Goal: Task Accomplishment & Management: Manage account settings

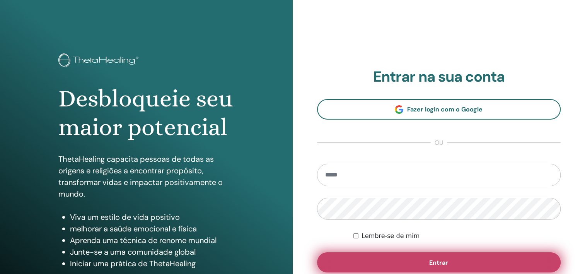
type input "**********"
click at [450, 265] on button "Entrar" at bounding box center [439, 262] width 244 height 20
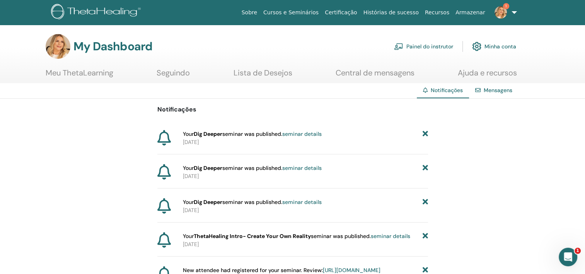
click at [495, 94] on div "Mensagens" at bounding box center [494, 90] width 50 height 14
click at [493, 92] on link "Mensagens" at bounding box center [498, 90] width 29 height 7
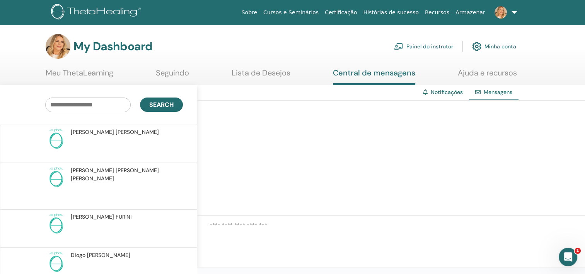
click at [447, 91] on link "Notificações" at bounding box center [447, 92] width 32 height 7
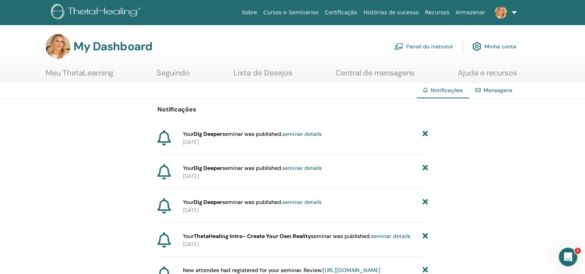
click at [420, 43] on link "Painel do instrutor" at bounding box center [423, 46] width 59 height 17
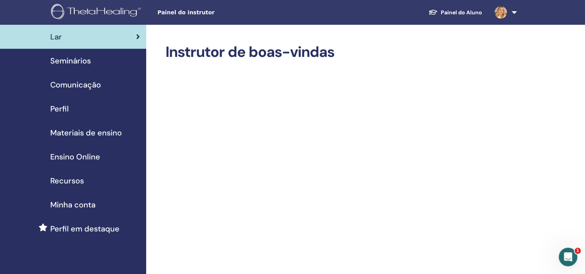
click at [64, 57] on span "Seminários" at bounding box center [70, 61] width 41 height 12
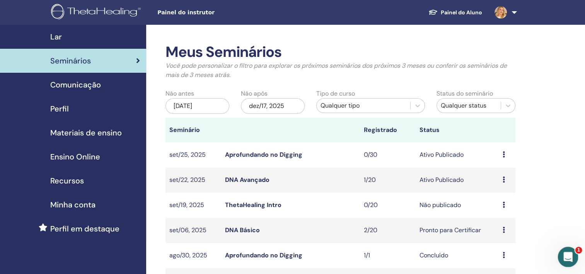
click at [565, 256] on icon "Abertura do Messenger da Intercom" at bounding box center [567, 256] width 13 height 13
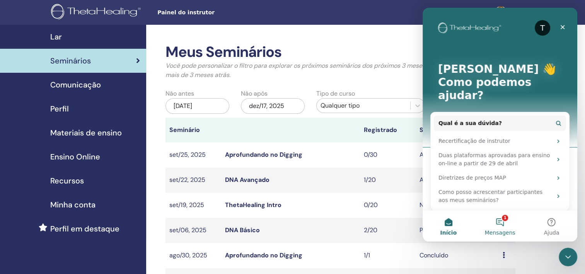
click at [503, 227] on button "1 Mensagens" at bounding box center [499, 225] width 51 height 31
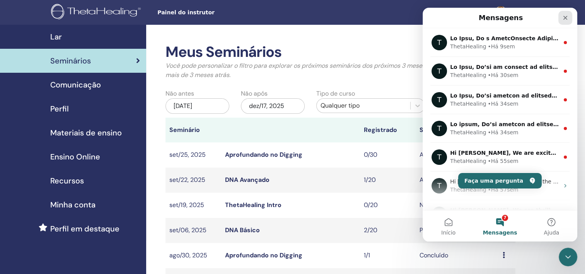
click at [571, 17] on div "Fechar" at bounding box center [566, 18] width 14 height 14
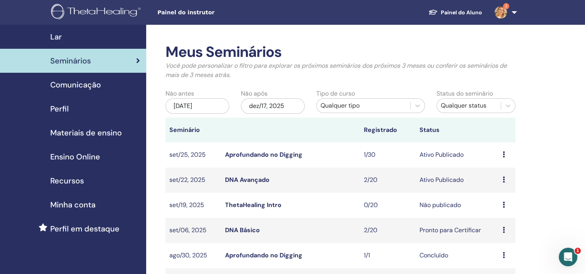
click at [508, 14] on span "2" at bounding box center [501, 12] width 19 height 6
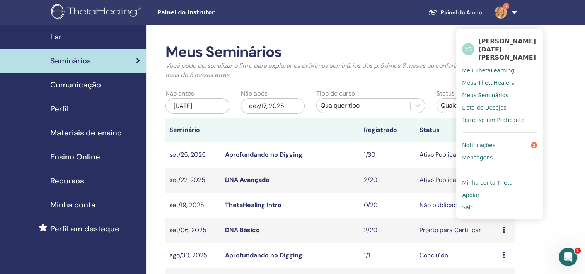
click at [499, 139] on link "Notificações 2" at bounding box center [499, 145] width 75 height 12
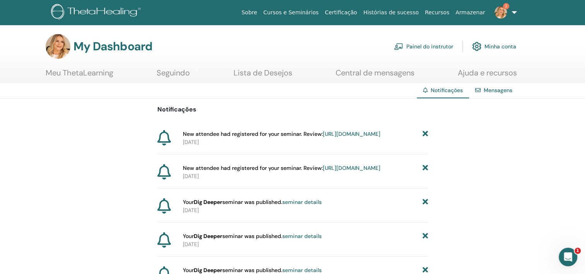
click at [323, 171] on link "[URL][DOMAIN_NAME]" at bounding box center [352, 167] width 58 height 7
click at [324, 137] on link "[URL][DOMAIN_NAME]" at bounding box center [352, 133] width 58 height 7
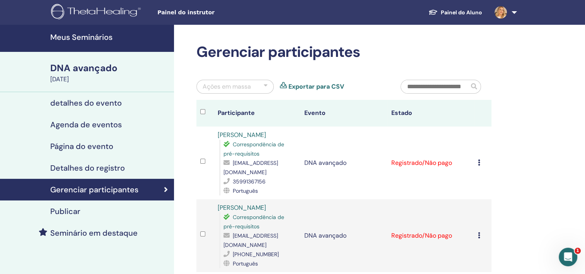
click at [80, 75] on div "[DATE]" at bounding box center [109, 79] width 119 height 9
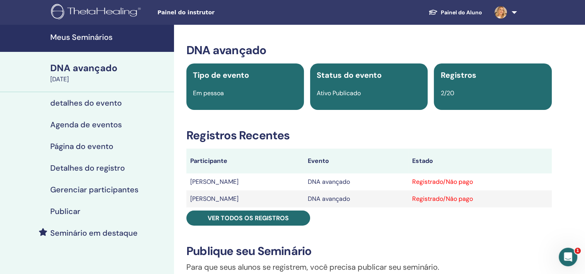
click at [98, 40] on h4 "Meus Seminários" at bounding box center [109, 36] width 119 height 9
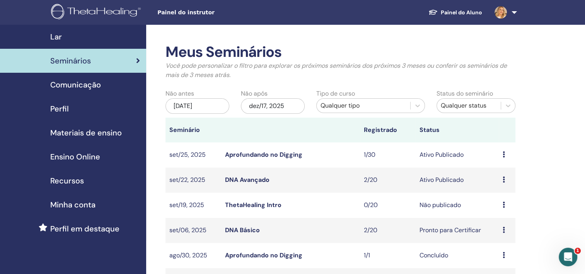
click at [371, 156] on td "1/30" at bounding box center [388, 154] width 56 height 25
click at [495, 156] on td "Ativo Publicado" at bounding box center [457, 154] width 83 height 25
click at [501, 154] on td "Visualizar Editar Participantes Cancelar" at bounding box center [507, 154] width 17 height 25
click at [516, 11] on link at bounding box center [505, 12] width 32 height 25
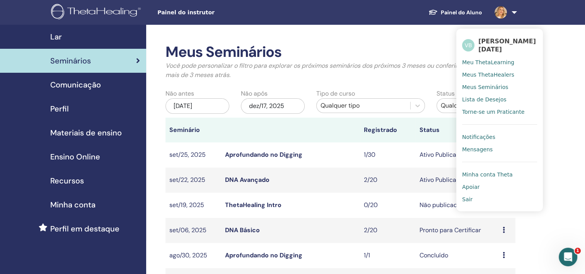
click at [472, 202] on link "Sair" at bounding box center [499, 199] width 75 height 12
